Goal: Task Accomplishment & Management: Complete application form

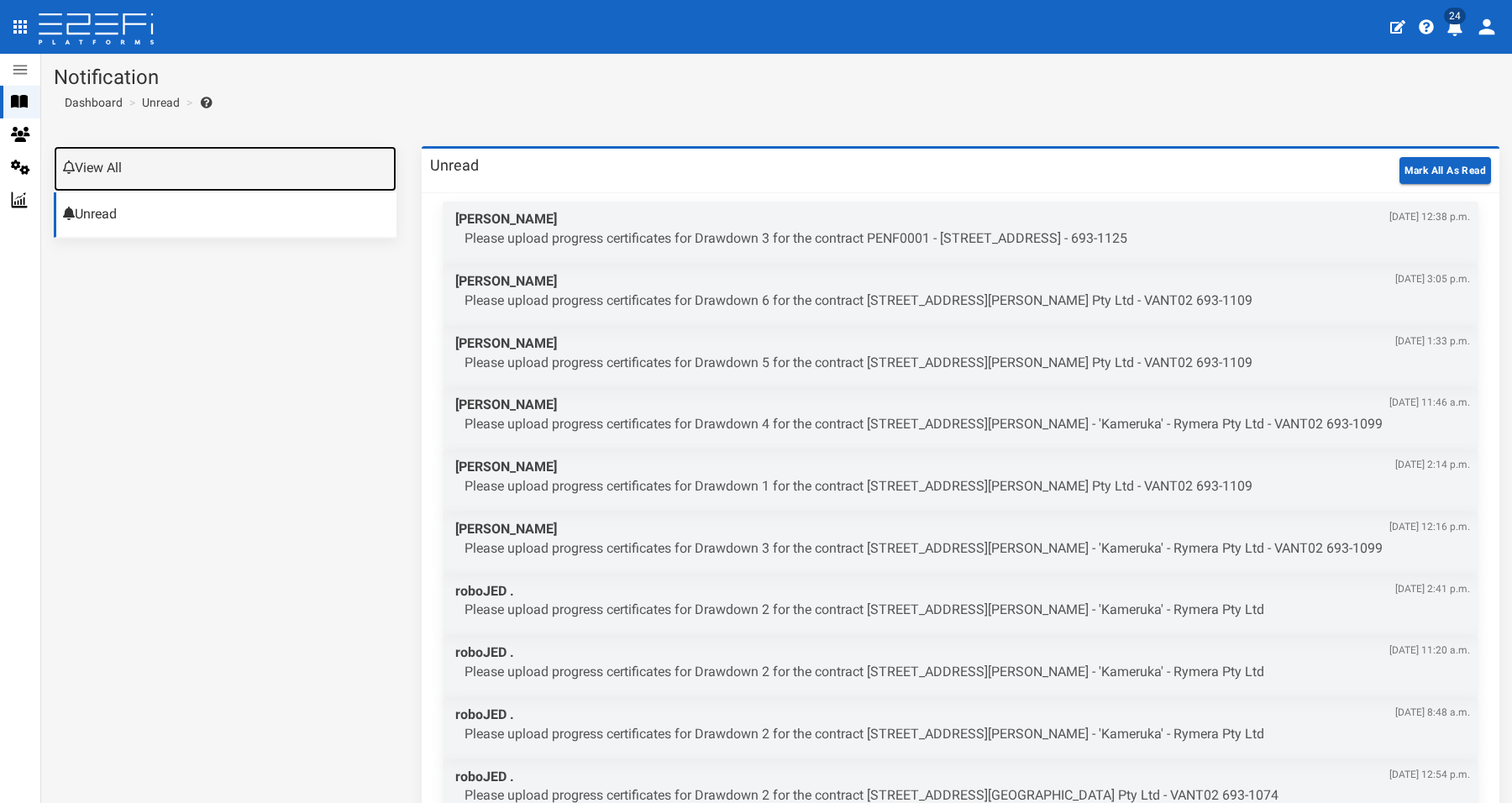
click at [118, 173] on link "View All" at bounding box center [225, 169] width 343 height 46
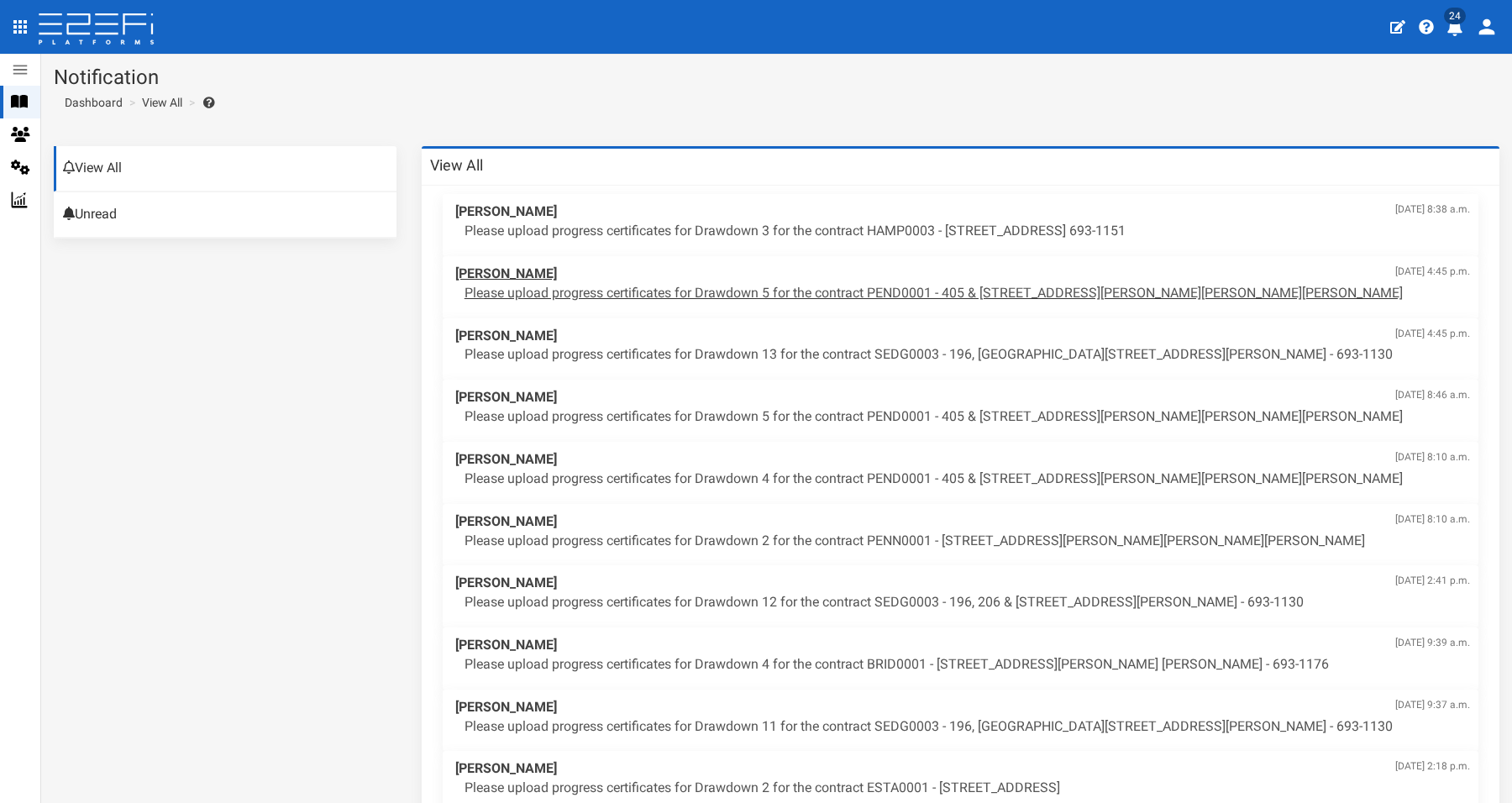
click at [771, 296] on p "Please upload progress certificates for Drawdown 5 for the contract PEND0001 - …" at bounding box center [967, 294] width 1005 height 19
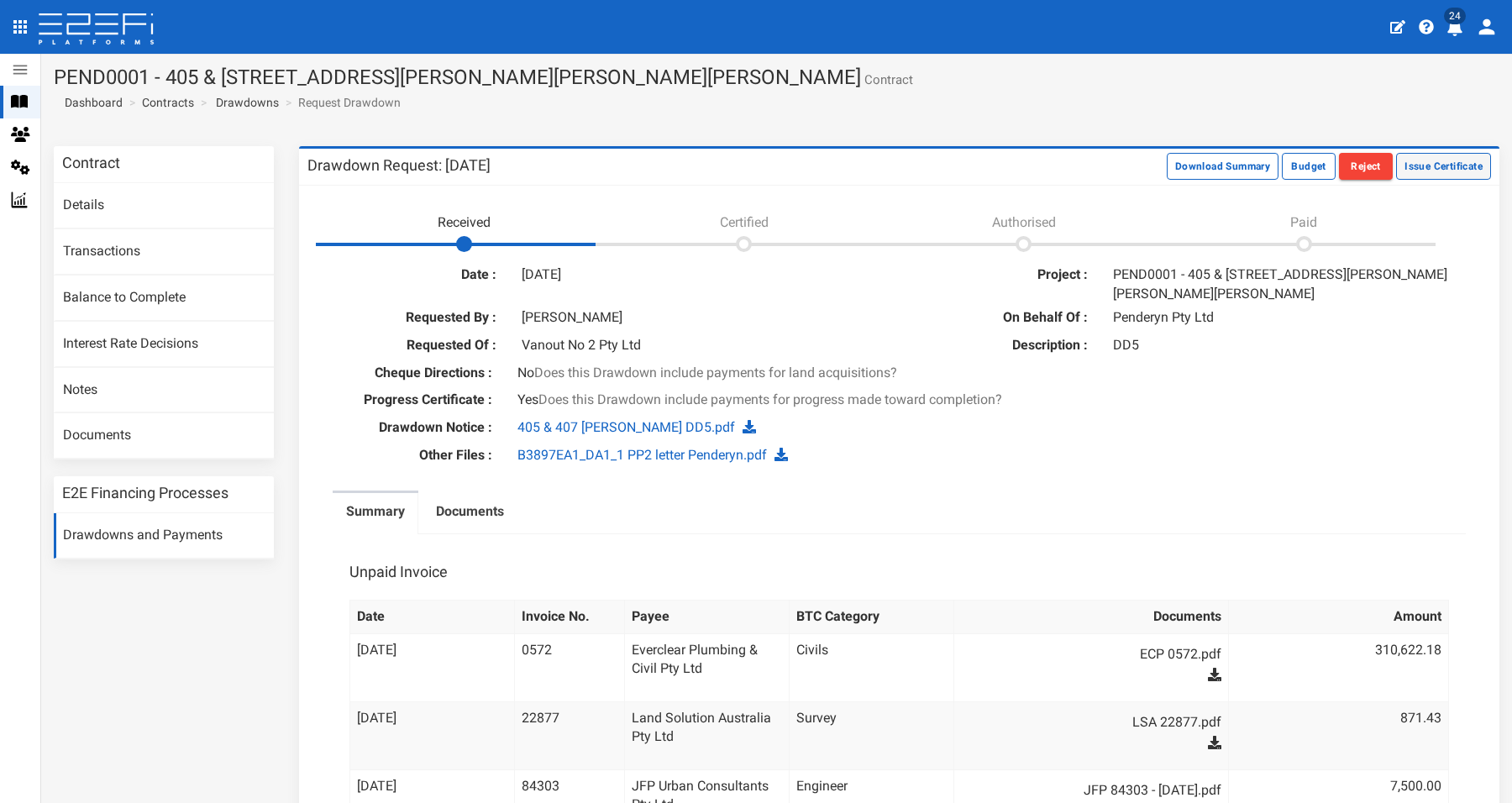
click at [1411, 166] on button "Issue Certificate" at bounding box center [1444, 166] width 95 height 27
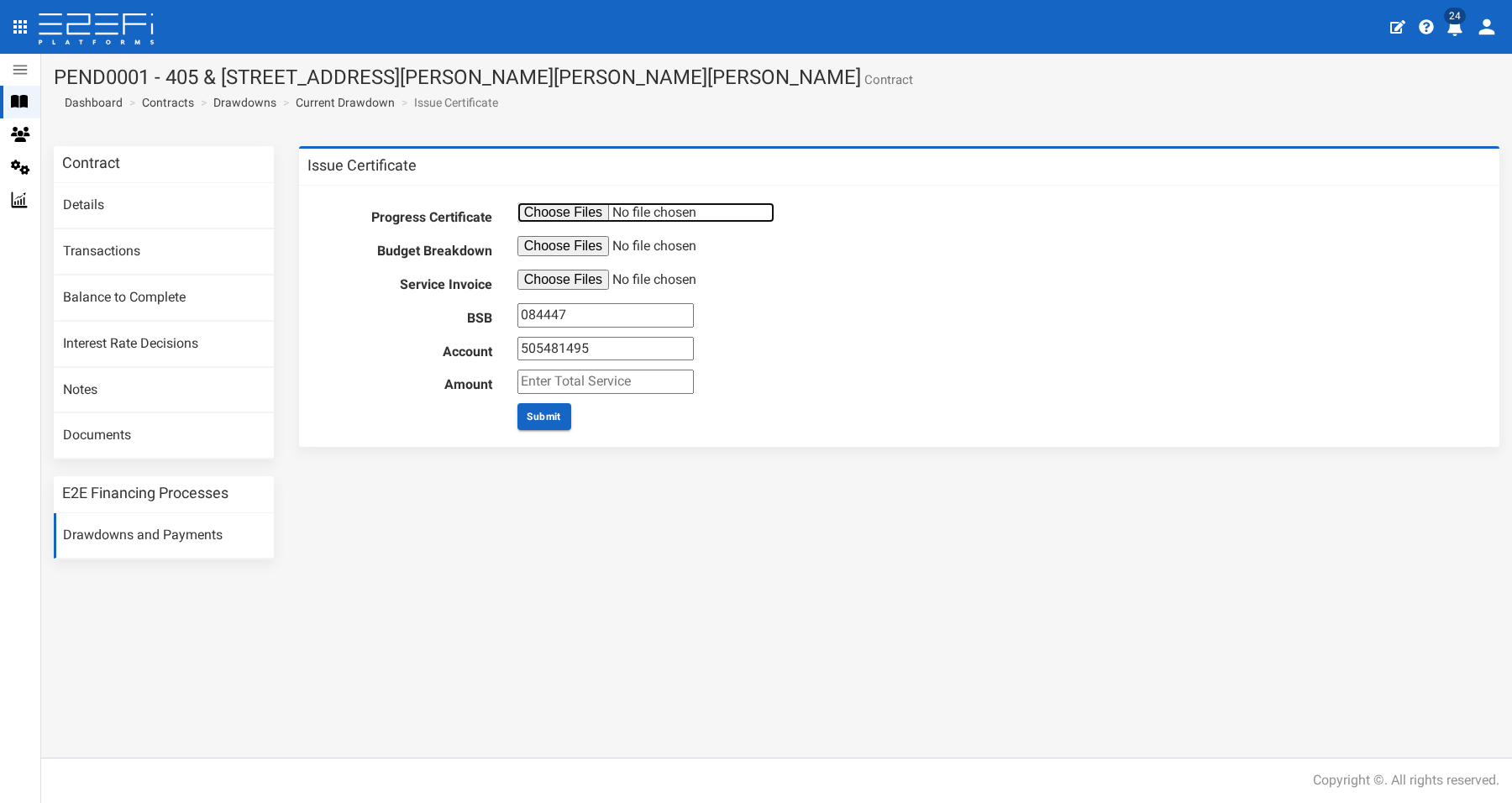
click at [557, 207] on input "file" at bounding box center [646, 212] width 257 height 20
type input "C:\fakepath\Progress Certificate 3.pdf"
click at [584, 250] on input "file" at bounding box center [646, 245] width 257 height 20
type input "C:\fakepath\B4296 #3.pdf"
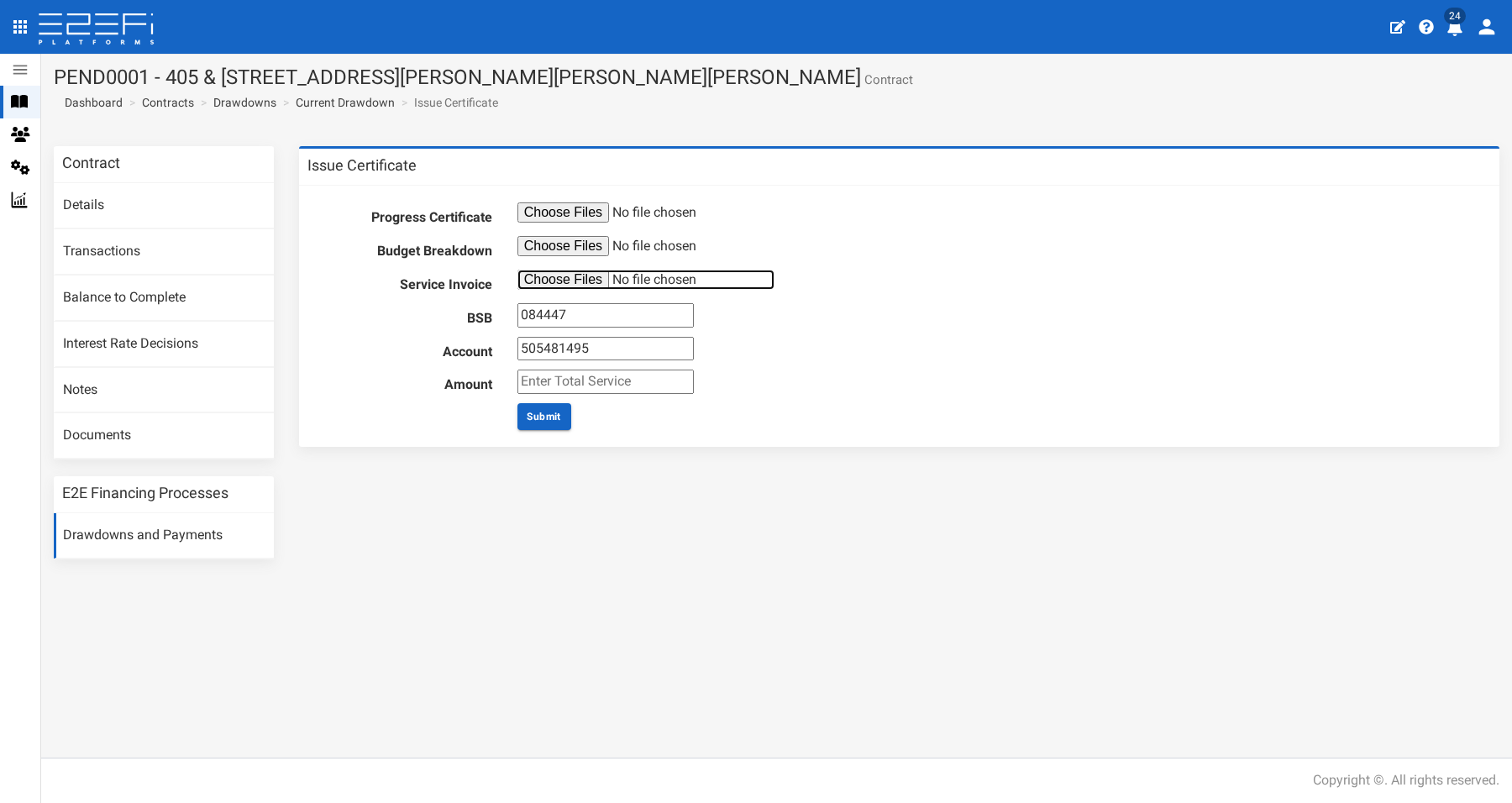
click at [558, 277] on input "file" at bounding box center [646, 279] width 257 height 20
type input "C:\fakepath\JFP Invoice #B4296EA1_DA1_1_AUD - Penderyn AGM Tr - MD3 Inv.84431 -…"
click at [581, 383] on input "number" at bounding box center [606, 382] width 177 height 25
type input "1760"
click at [532, 410] on button "Submit" at bounding box center [544, 416] width 54 height 27
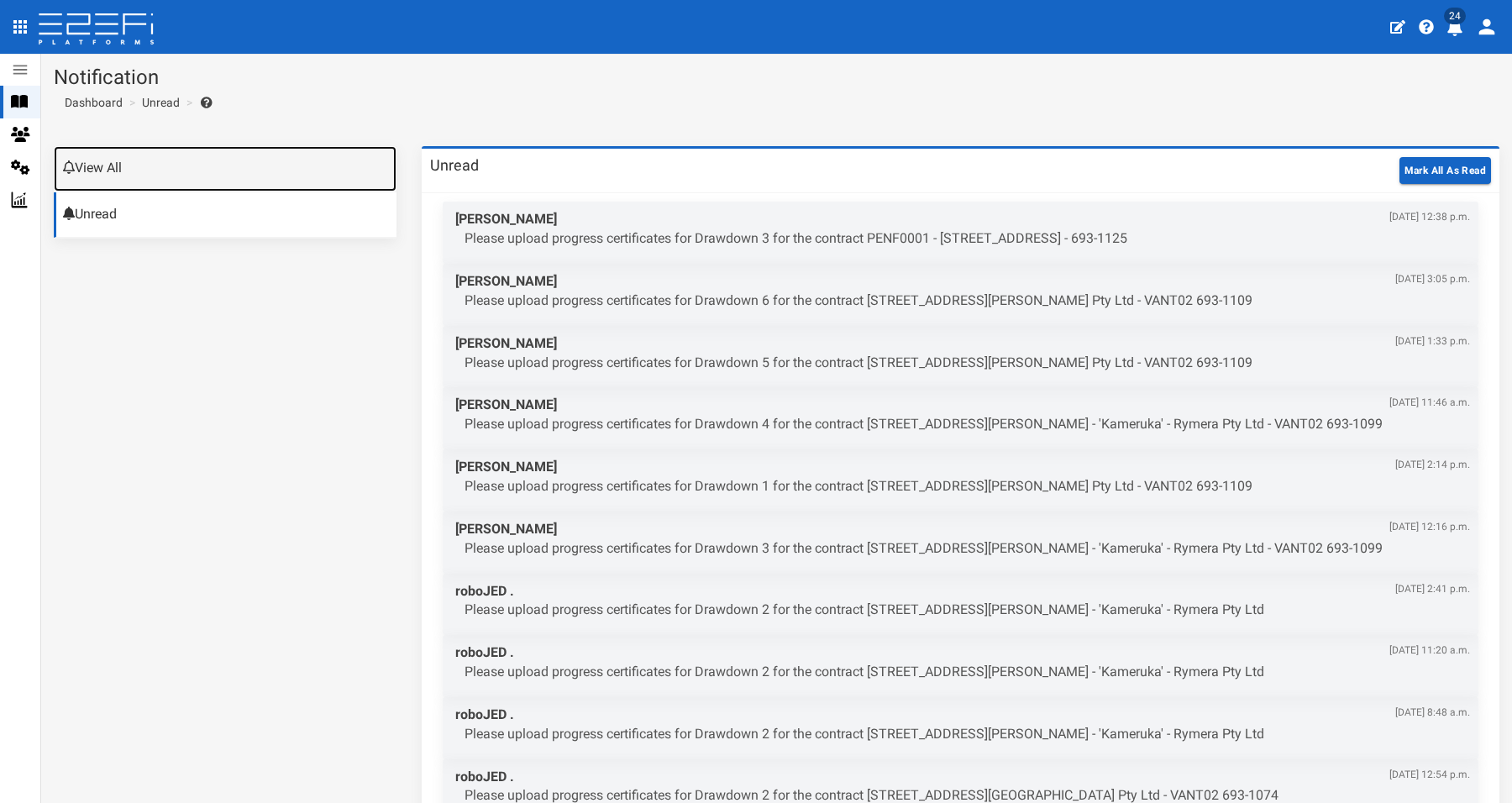
click at [164, 170] on link "View All" at bounding box center [225, 169] width 343 height 46
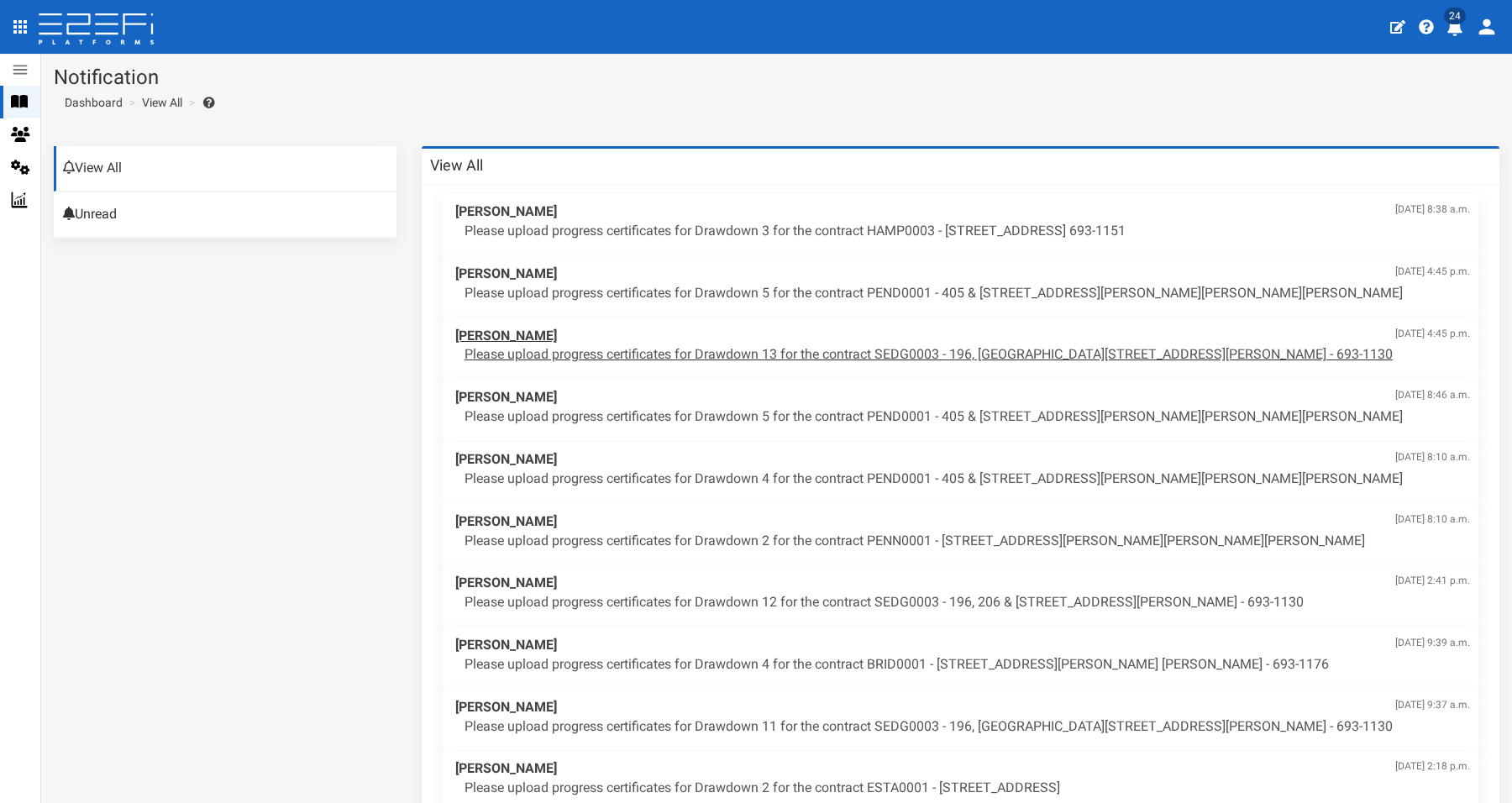
click at [886, 356] on p "Please upload progress certificates for Drawdown 13 for the contract SEDG0003 -…" at bounding box center [967, 354] width 1005 height 19
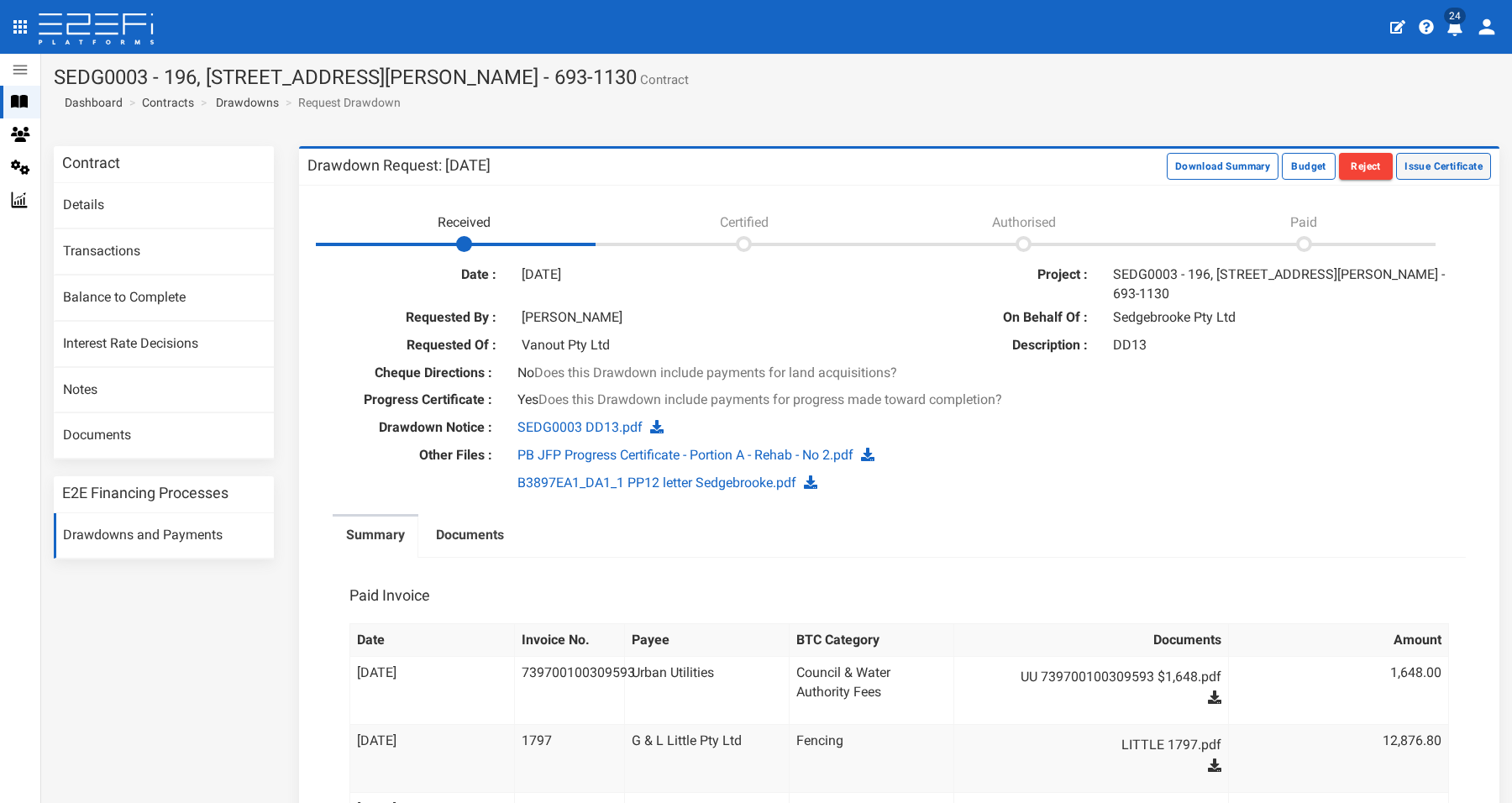
click at [1438, 163] on button "Issue Certificate" at bounding box center [1444, 166] width 95 height 27
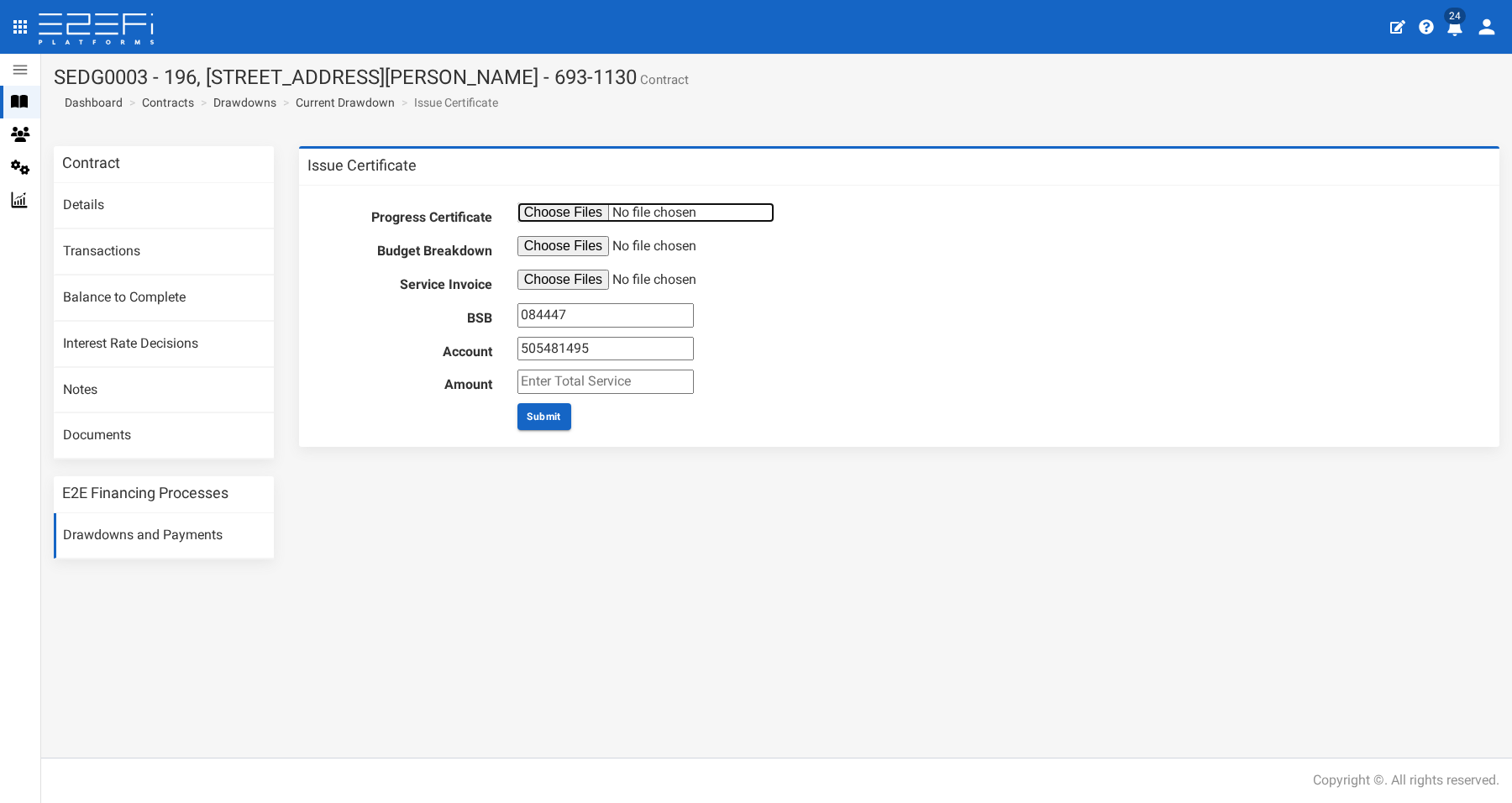
click at [576, 215] on input "file" at bounding box center [646, 212] width 257 height 20
type input "C:\fakepath\Progress Certificate 15.pdf"
click at [581, 250] on input "file" at bounding box center [646, 245] width 257 height 20
type input "C:\fakepath\B3897 Budget Breakdown.pdf"
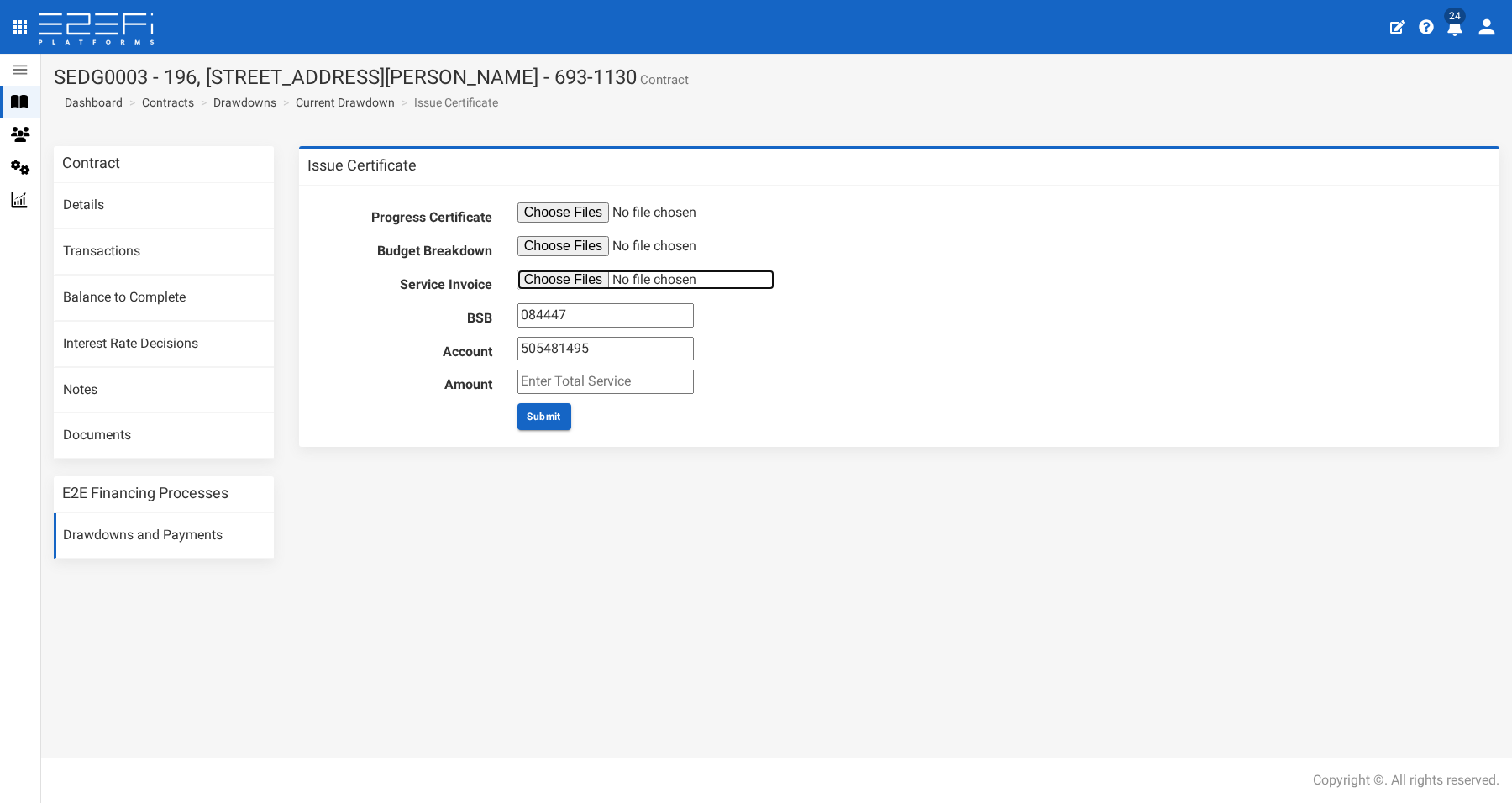
click at [560, 277] on input "file" at bounding box center [646, 279] width 257 height 20
type input "C:\fakepath\JFP Invoice #B3897EA1_AUD - Sedgebrook PL - MD#15 Inv.84432 - [DATE…"
click at [567, 382] on input "number" at bounding box center [606, 382] width 177 height 25
type input "1760"
click at [539, 421] on button "Submit" at bounding box center [544, 416] width 54 height 27
